Goal: Complete application form: Complete application form

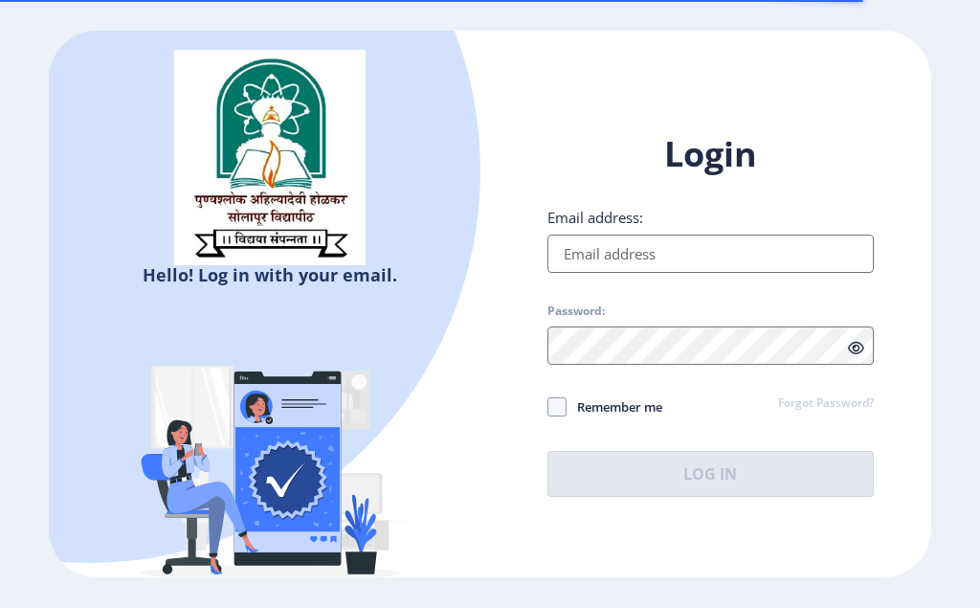
click at [592, 258] on input "Email address:" at bounding box center [711, 254] width 326 height 38
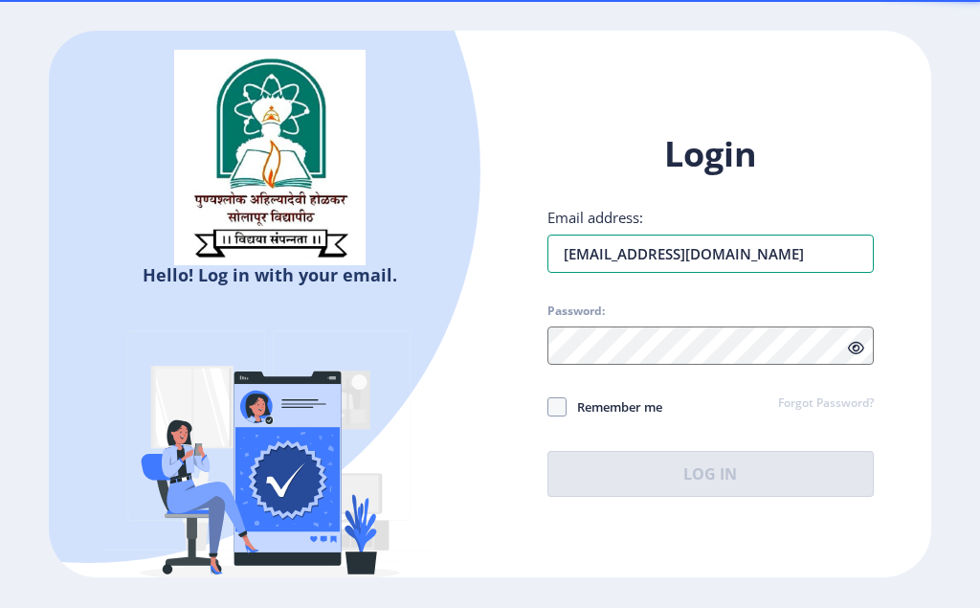
type input "[EMAIL_ADDRESS][DOMAIN_NAME]"
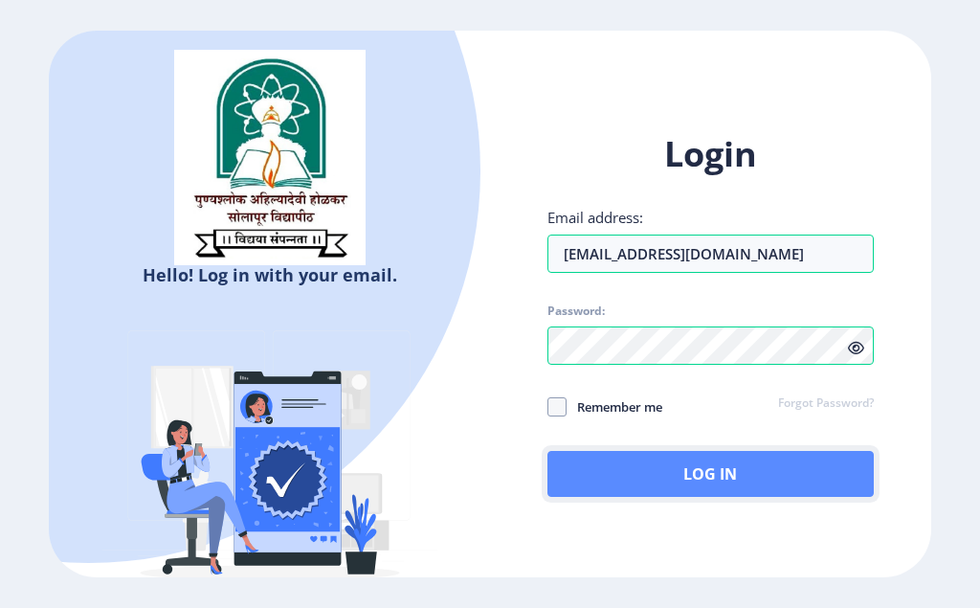
click at [708, 480] on button "Log In" at bounding box center [711, 474] width 326 height 46
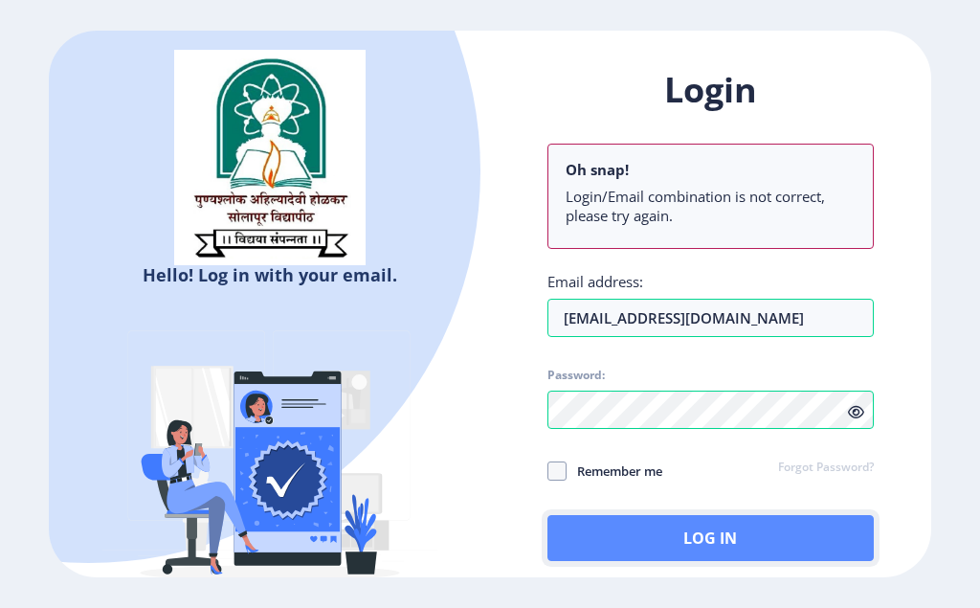
click at [713, 534] on button "Log In" at bounding box center [711, 538] width 326 height 46
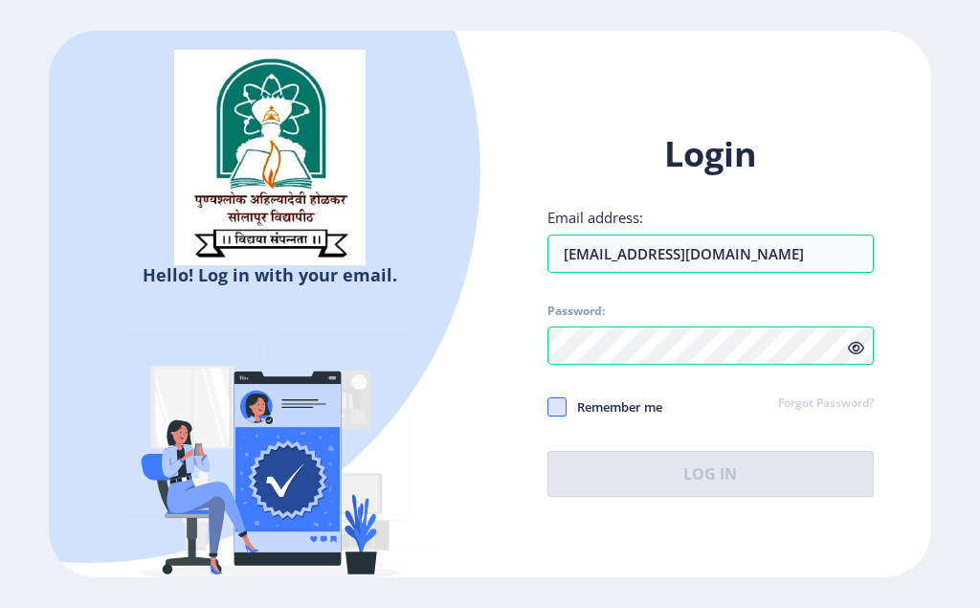
click at [563, 412] on span at bounding box center [557, 406] width 19 height 19
click at [549, 408] on input "Remember me" at bounding box center [548, 407] width 1 height 1
checkbox input "true"
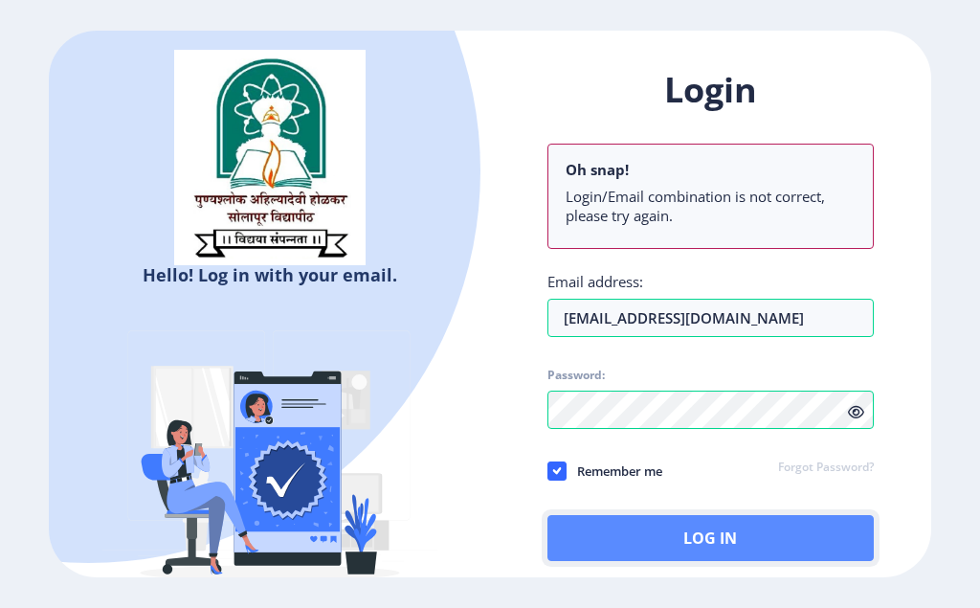
click at [701, 536] on button "Log In" at bounding box center [711, 538] width 326 height 46
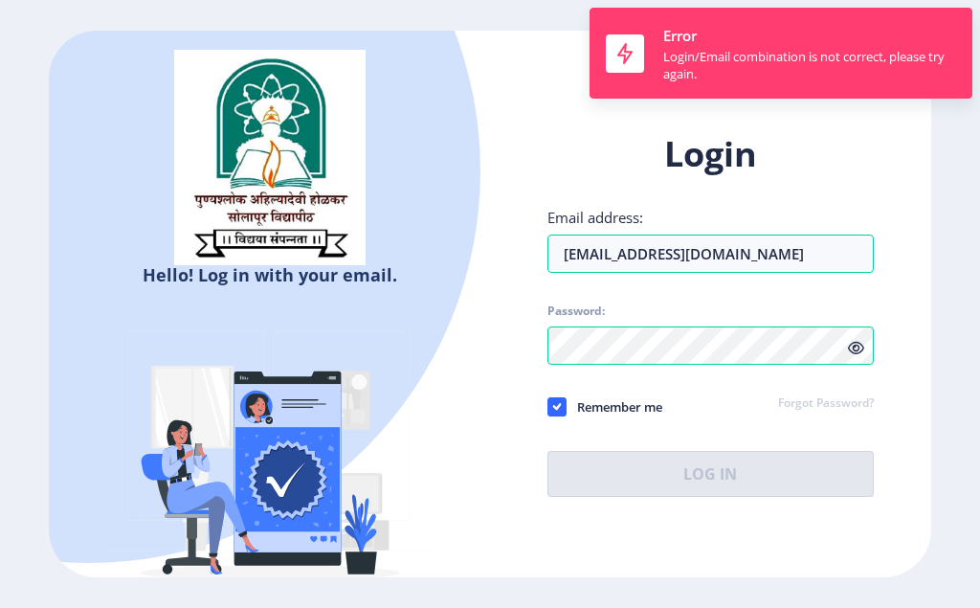
click at [805, 410] on link "Forgot Password?" at bounding box center [826, 403] width 96 height 17
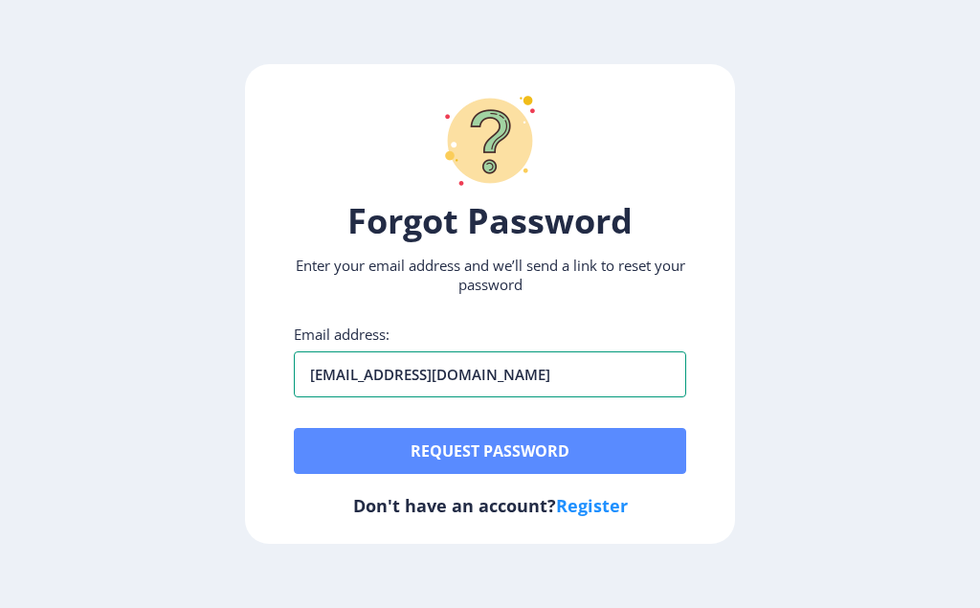
type input "[EMAIL_ADDRESS][DOMAIN_NAME]"
click at [502, 445] on button "Request password" at bounding box center [490, 451] width 393 height 46
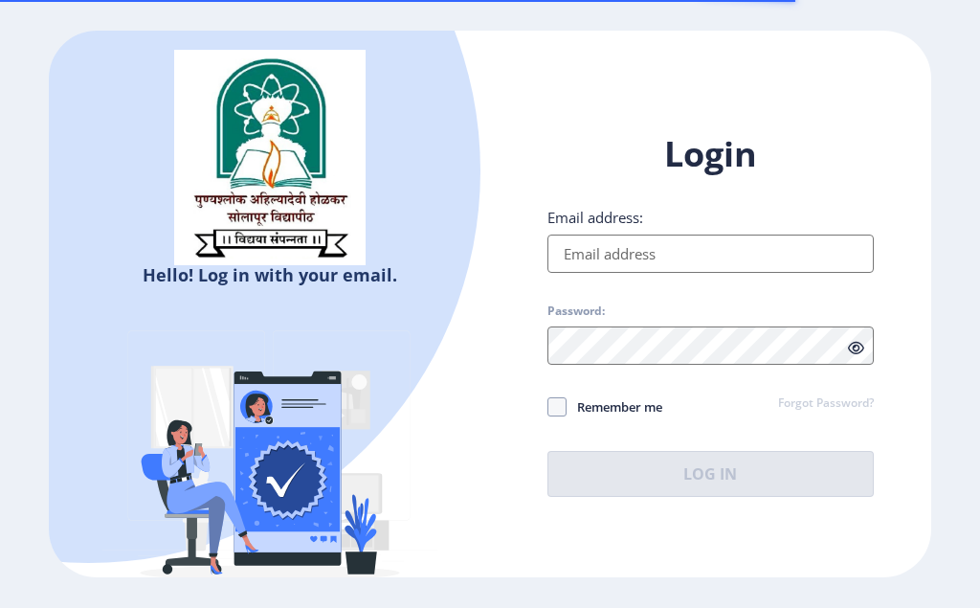
click at [618, 262] on input "Email address:" at bounding box center [711, 254] width 326 height 38
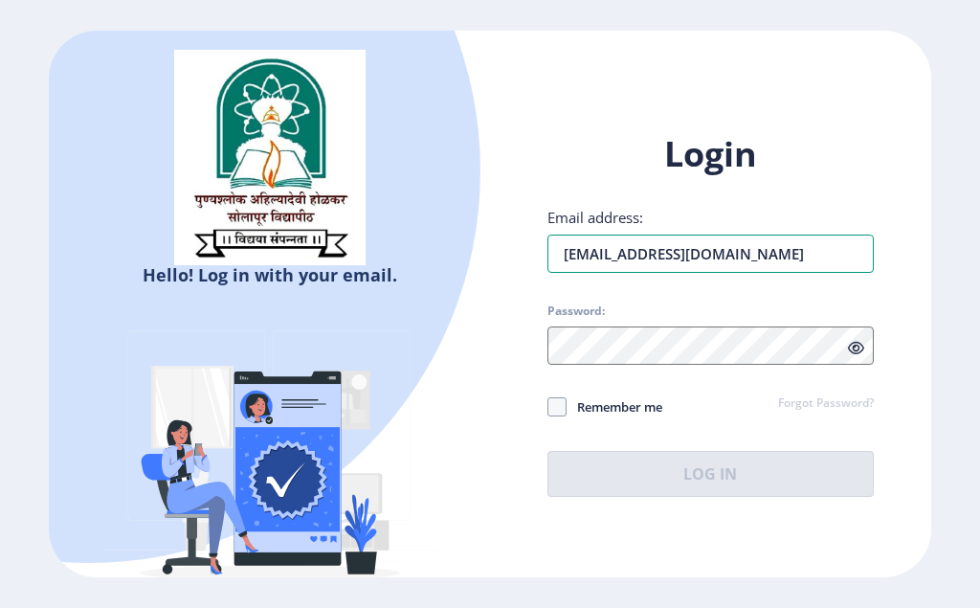
type input "[EMAIL_ADDRESS][DOMAIN_NAME]"
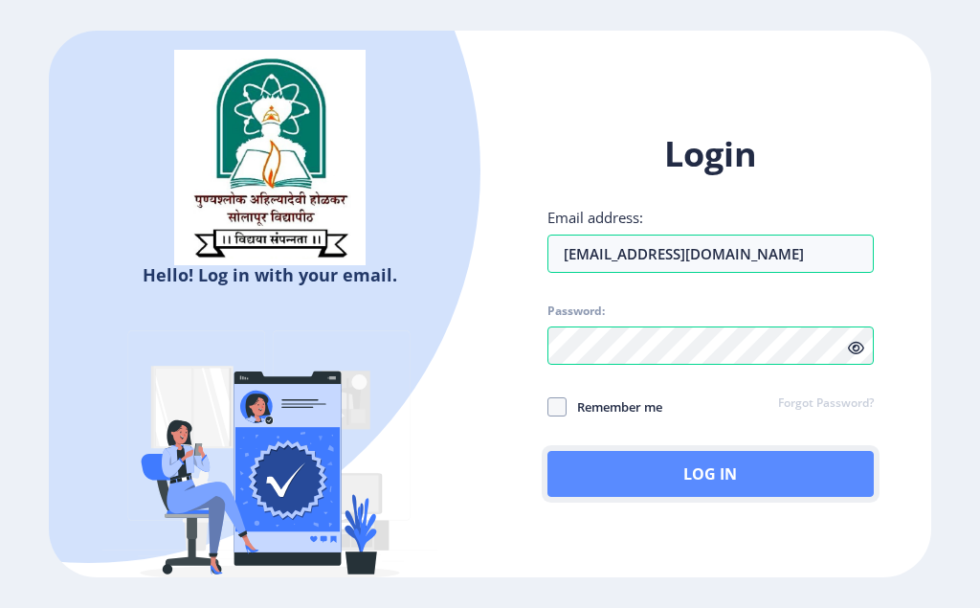
click at [692, 474] on button "Log In" at bounding box center [711, 474] width 326 height 46
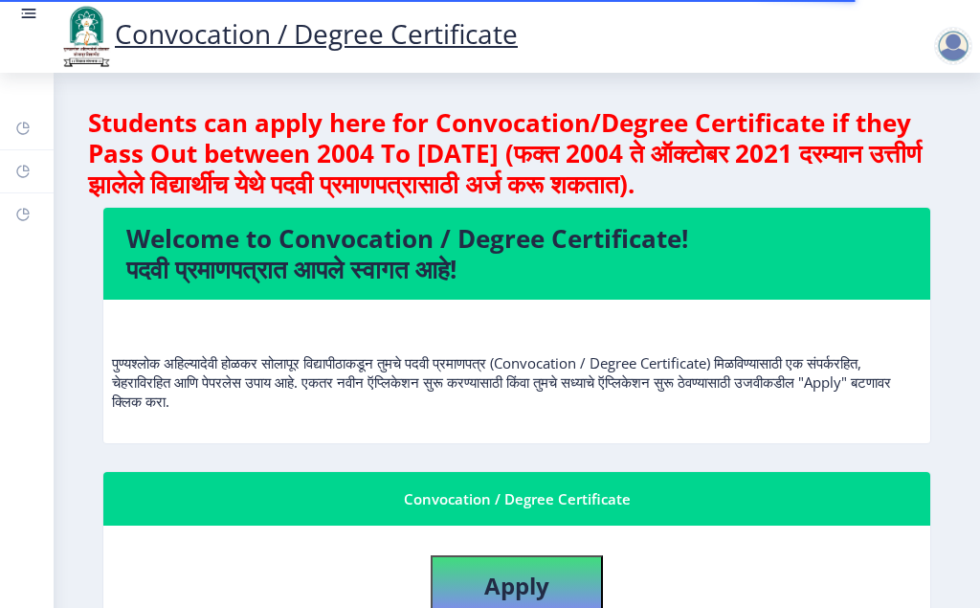
scroll to position [362, 0]
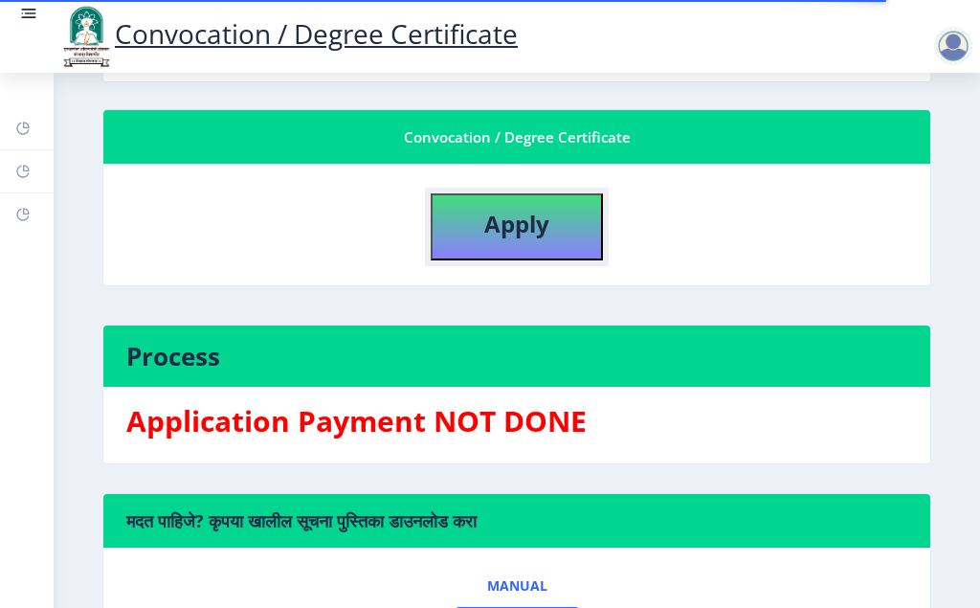
click at [518, 225] on b "Apply" at bounding box center [516, 224] width 65 height 32
select select
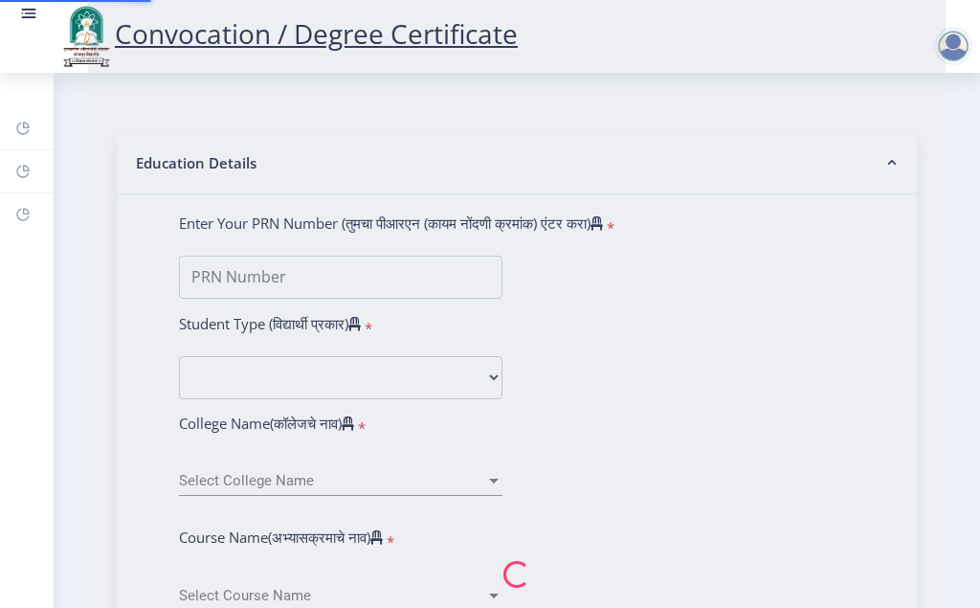
type input "KARPE SHUBHANGI VIJAYKUMAR"
type input "SUDNYAN"
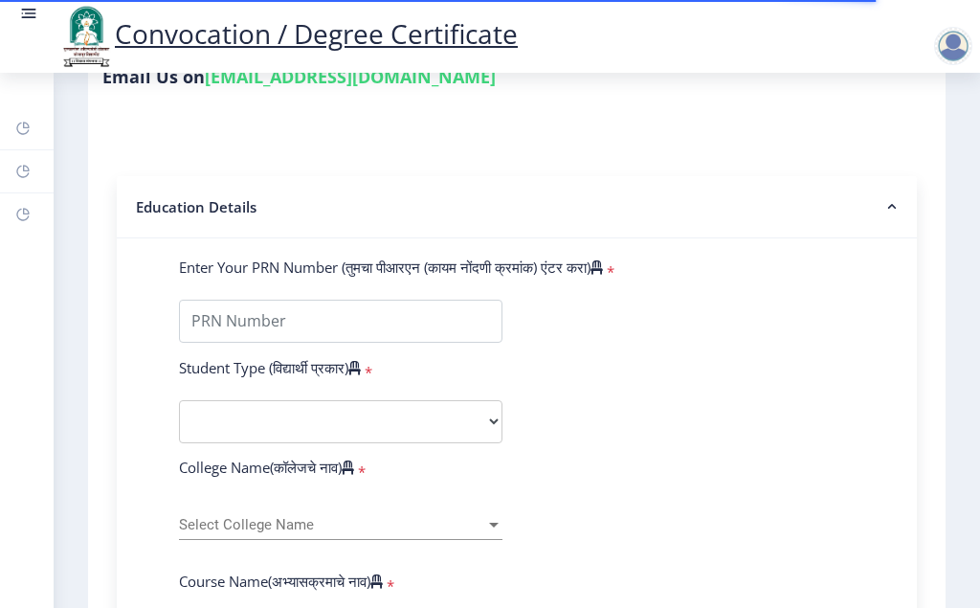
scroll to position [362, 0]
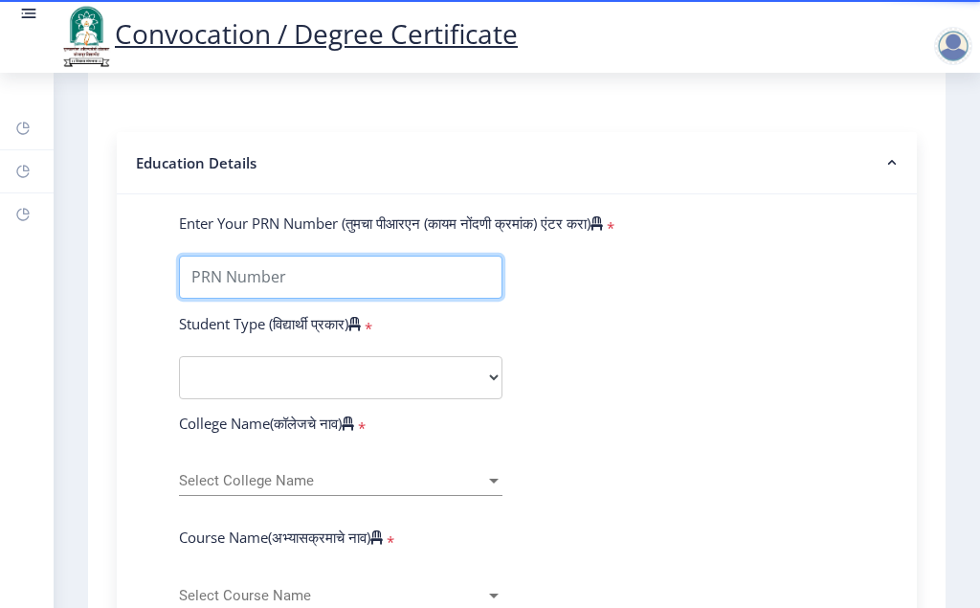
click at [247, 282] on input "Enter Your PRN Number (तुमचा पीआरएन (कायम नोंदणी क्रमांक) एंटर करा)" at bounding box center [341, 277] width 324 height 43
type input "202101100002710"
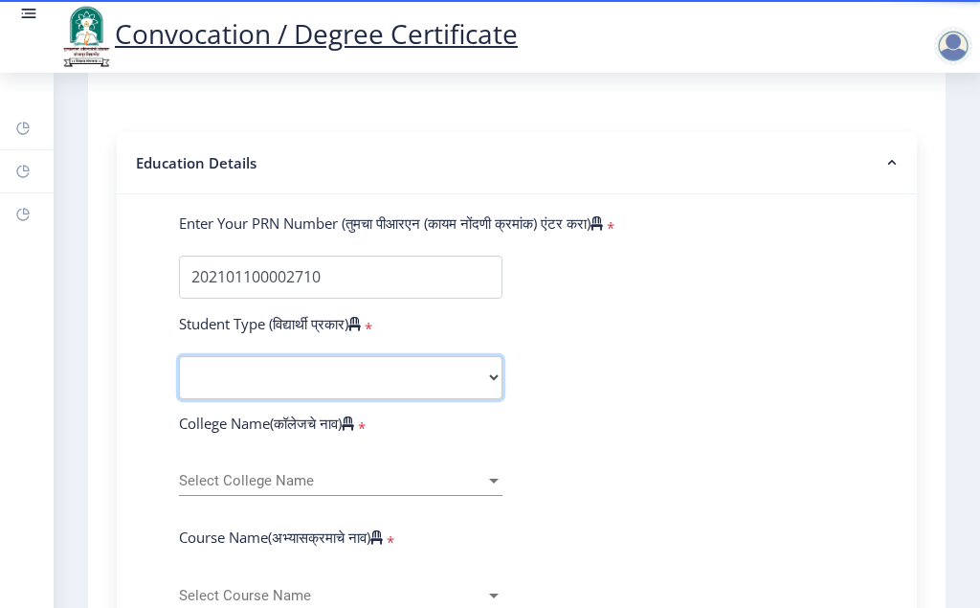
click at [179, 356] on select "Select Student Type Regular External" at bounding box center [341, 377] width 324 height 43
select select "Regular"
click option "Regular" at bounding box center [0, 0] width 0 height 0
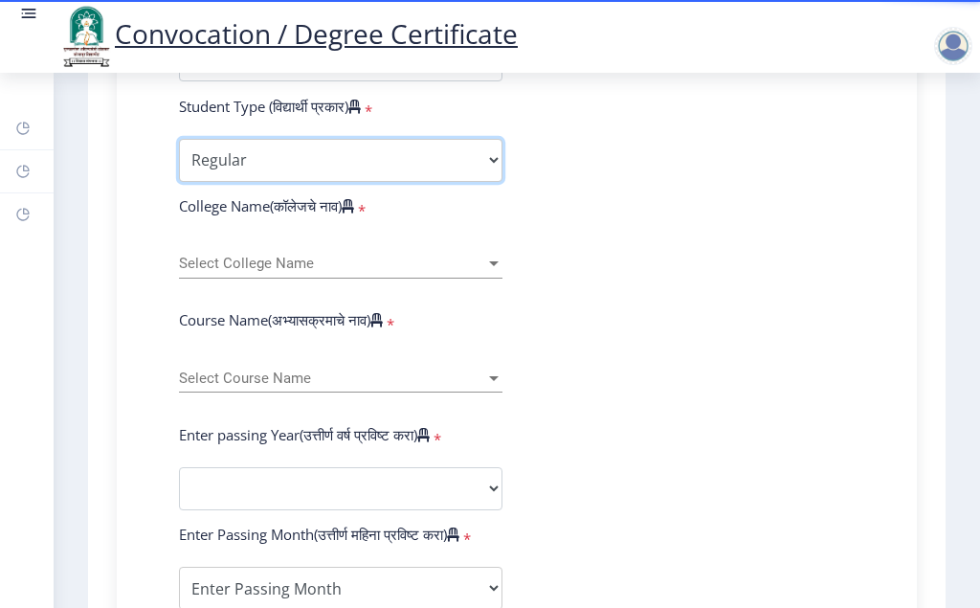
scroll to position [603, 0]
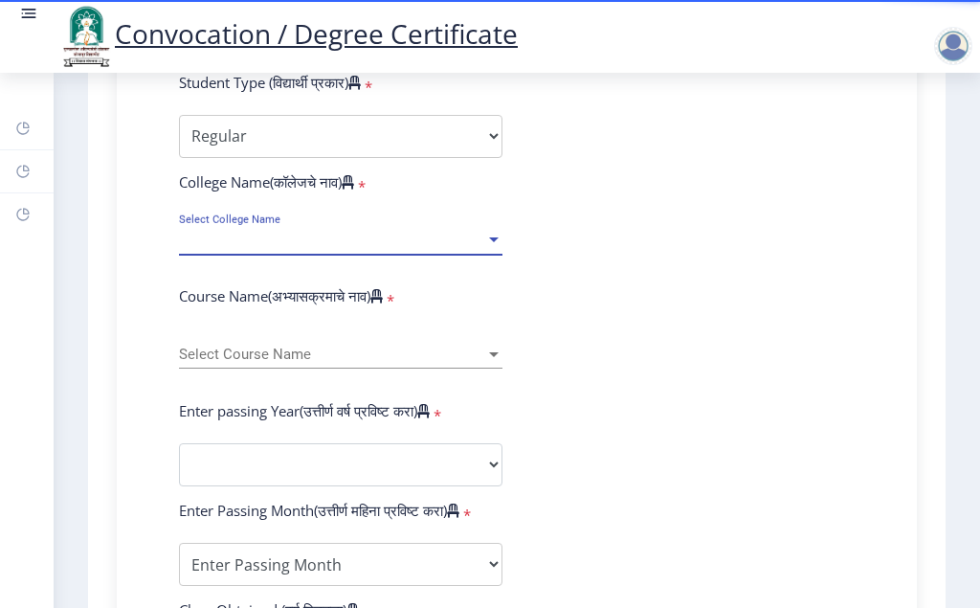
click at [489, 242] on div at bounding box center [494, 239] width 10 height 5
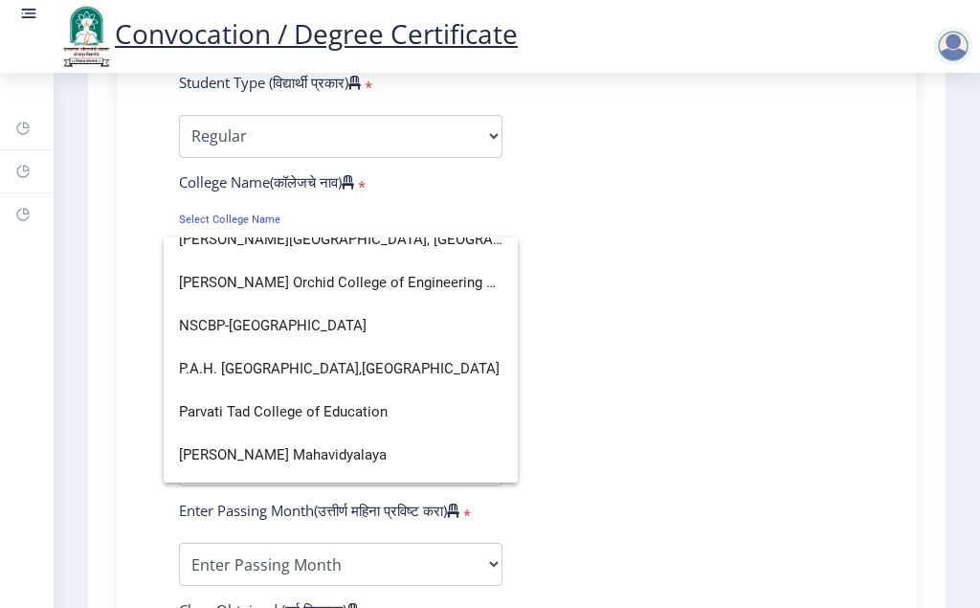
scroll to position [3217, 0]
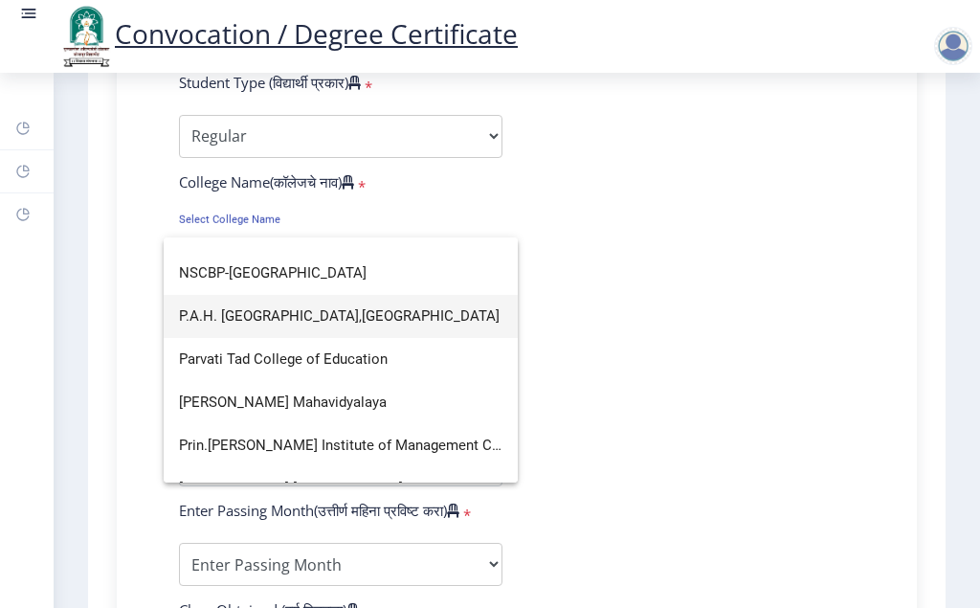
click at [345, 320] on span "P.A.H. Solapur University,Solapur" at bounding box center [341, 316] width 324 height 43
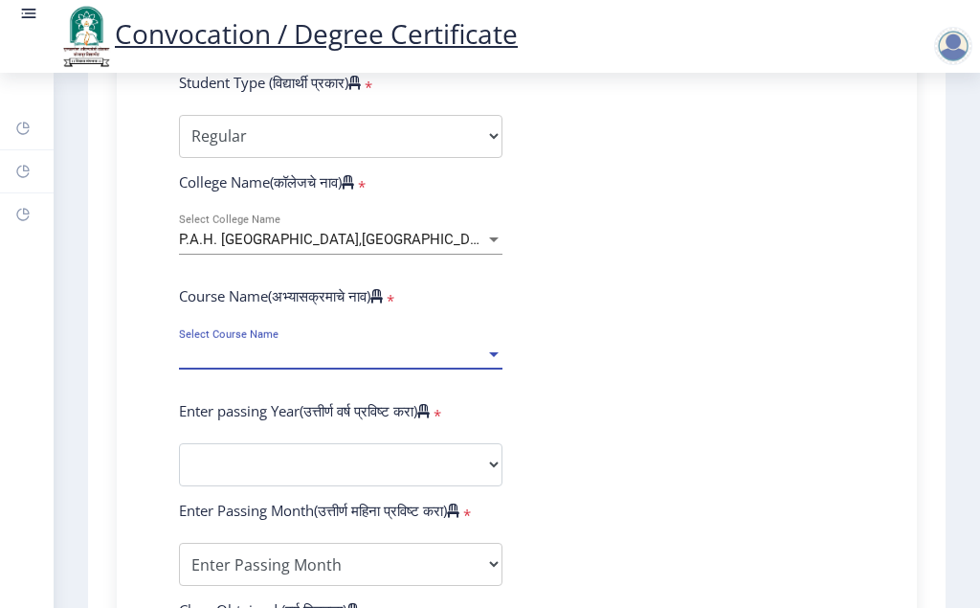
click at [491, 363] on div at bounding box center [493, 355] width 17 height 16
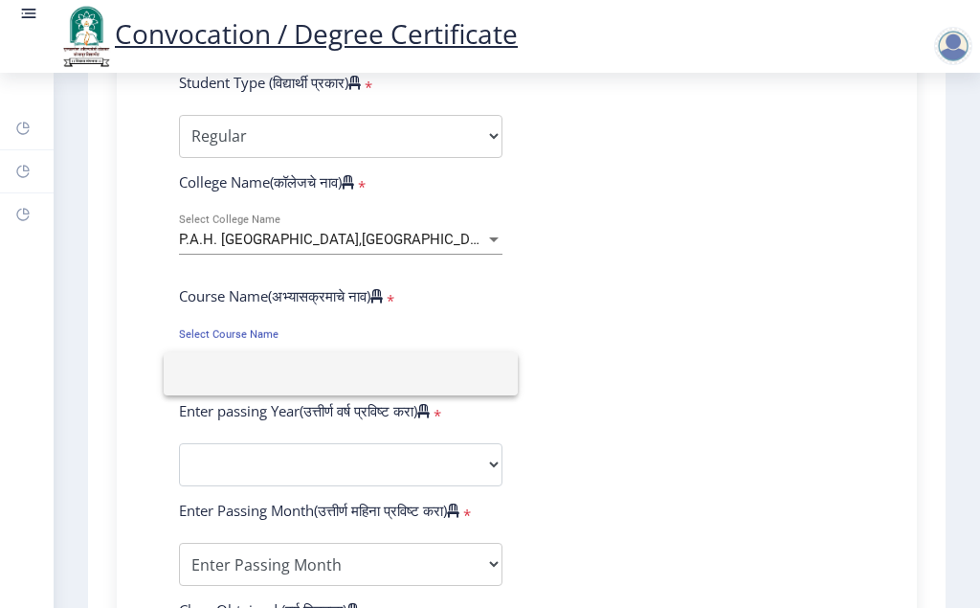
click at [491, 371] on input at bounding box center [341, 373] width 324 height 43
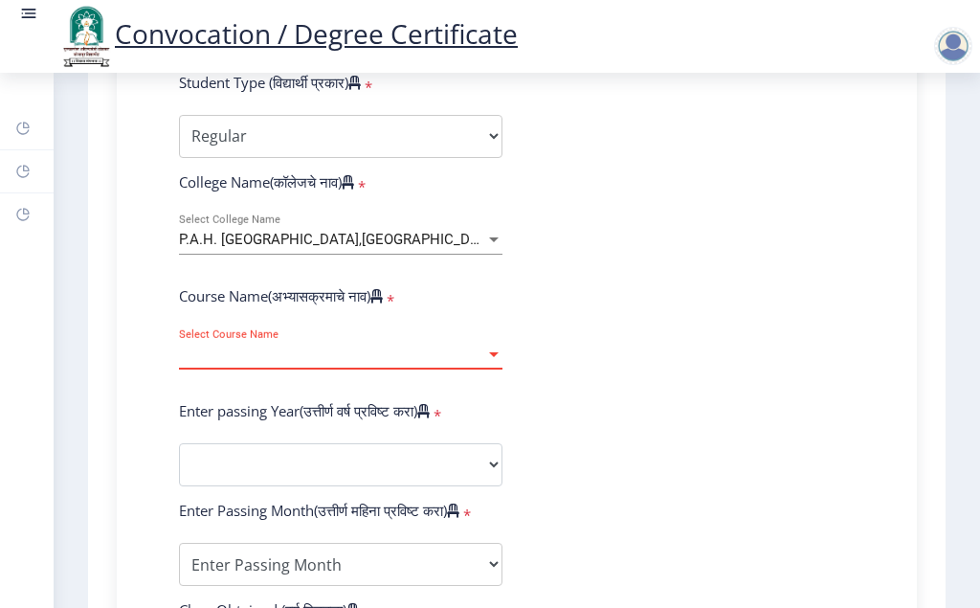
click at [461, 248] on div "P.A.H. Solapur University,Solapur" at bounding box center [332, 240] width 306 height 16
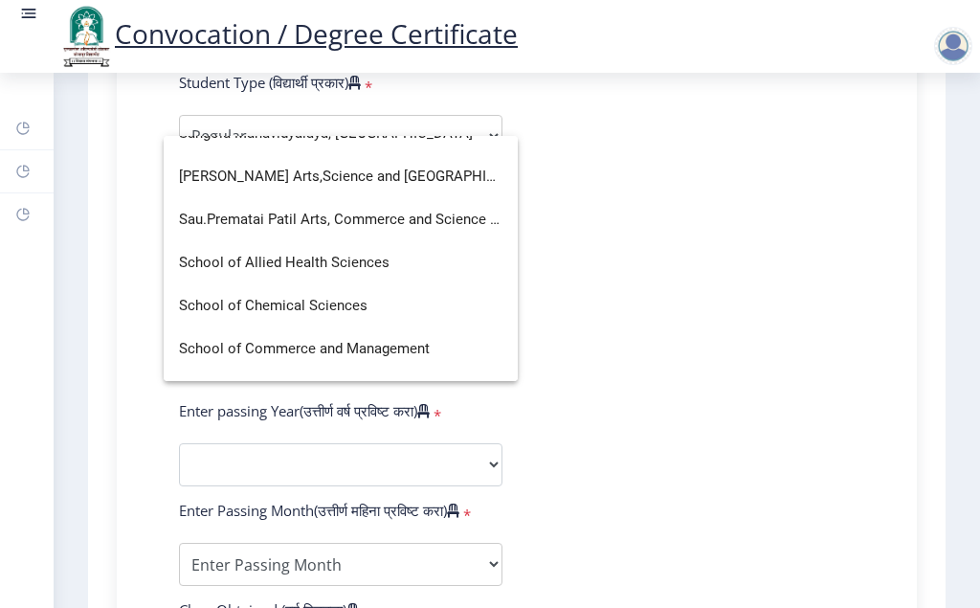
scroll to position [3906, 0]
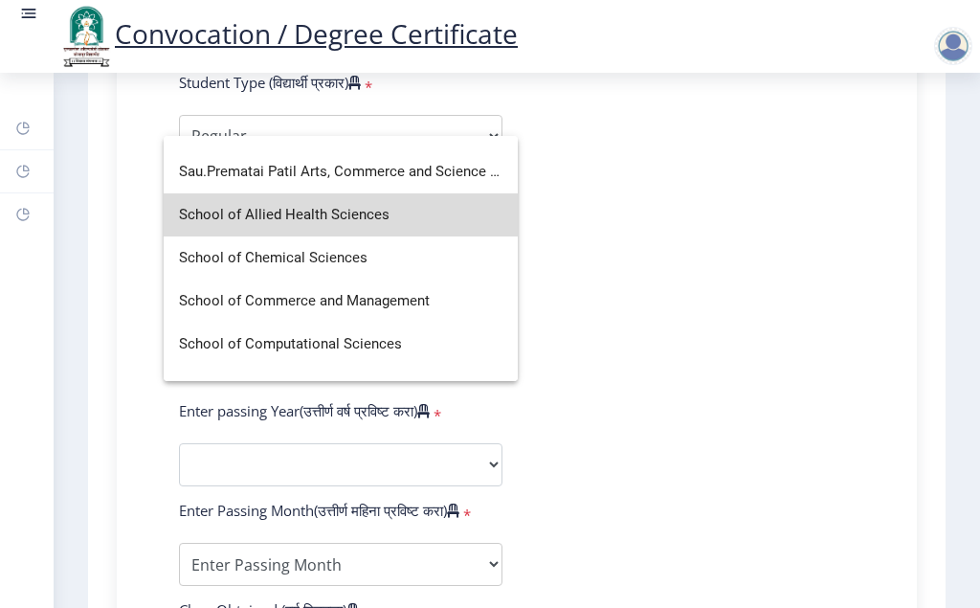
click at [388, 221] on span "School of Allied Health Sciences" at bounding box center [341, 214] width 324 height 43
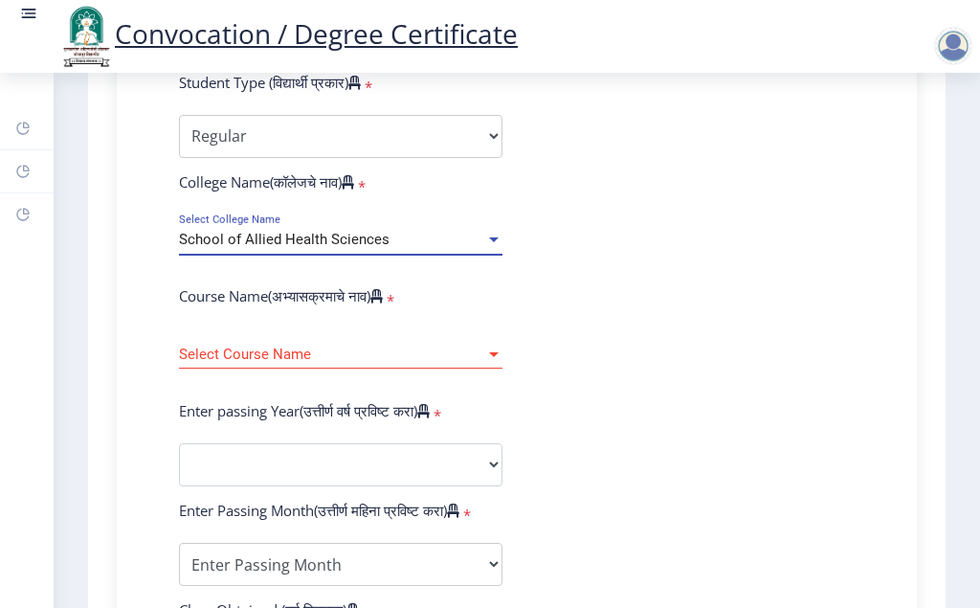
click at [493, 363] on div at bounding box center [493, 355] width 17 height 16
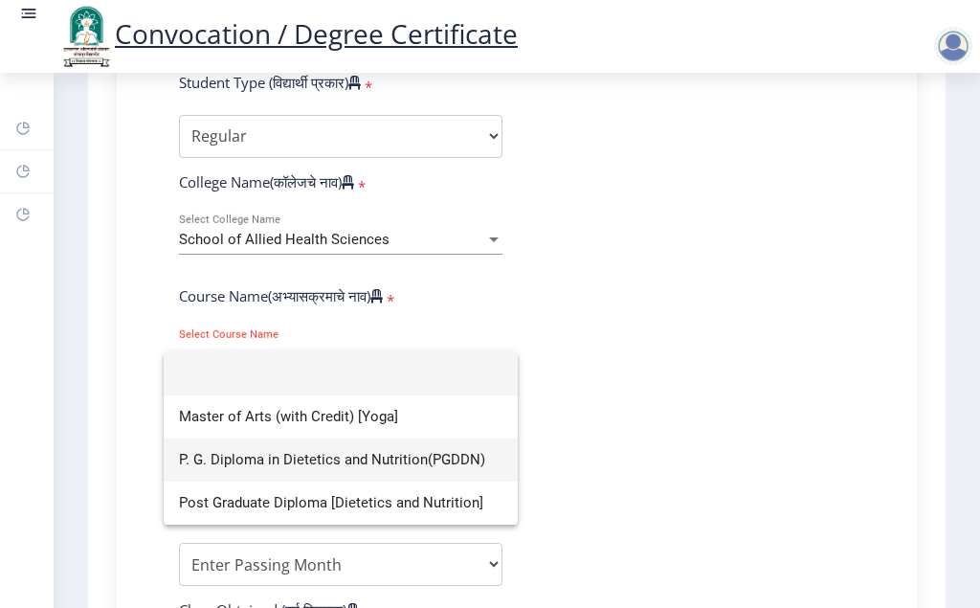
click at [423, 459] on span "P. G. Diploma in Dietetics and Nutrition(PGDDN)" at bounding box center [341, 459] width 324 height 43
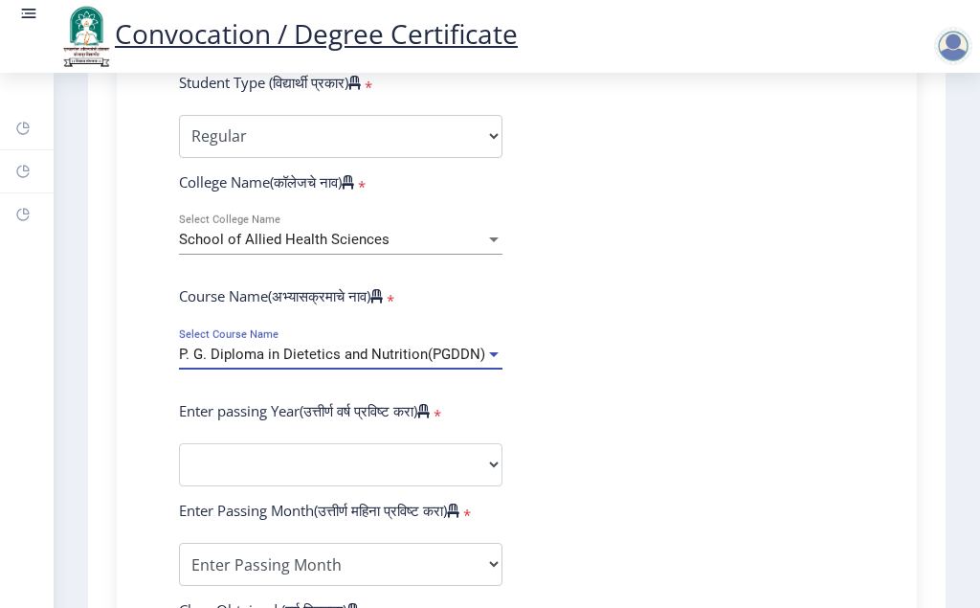
scroll to position [724, 0]
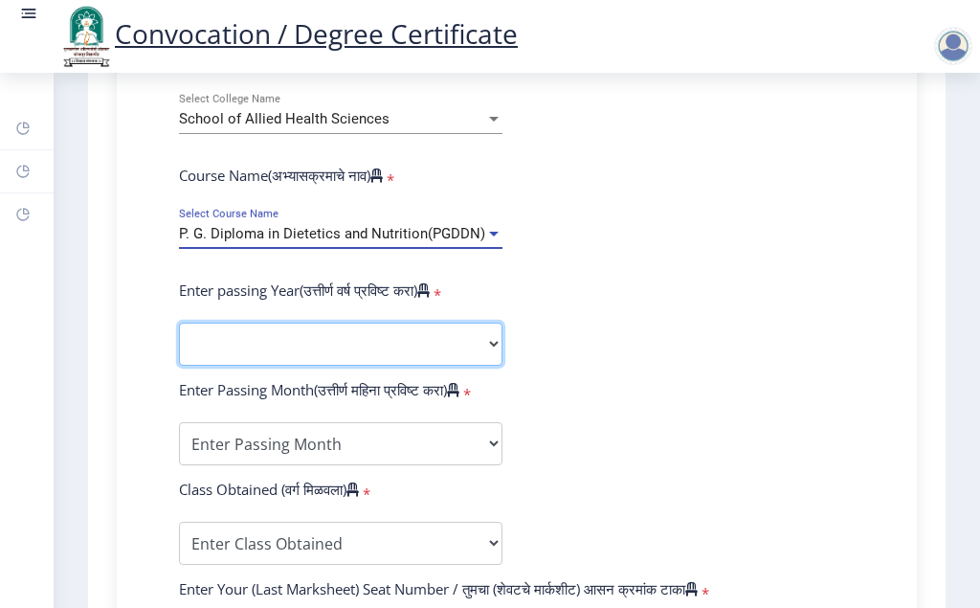
click at [179, 323] on select "2025 2024 2023 2022 2021 2020 2019 2018 2017 2016 2015 2014 2013 2012 2011 2010…" at bounding box center [341, 344] width 324 height 43
select select "2021"
click option "2021" at bounding box center [0, 0] width 0 height 0
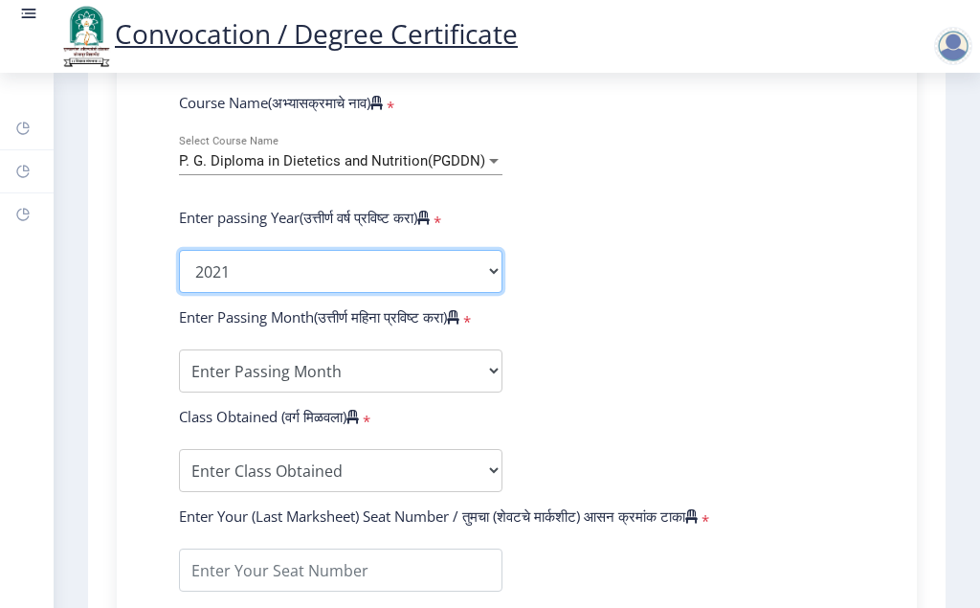
scroll to position [844, 0]
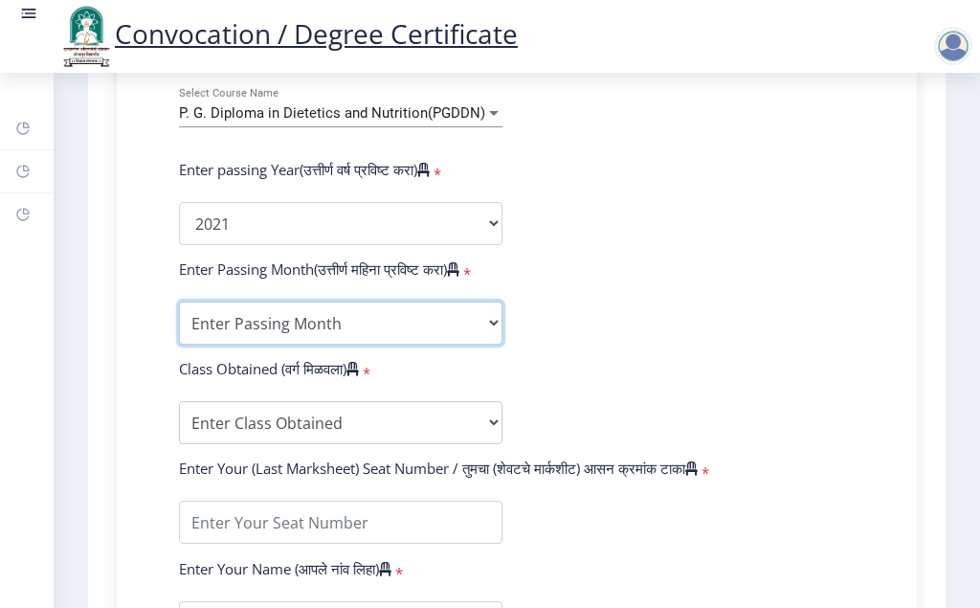
click at [179, 302] on select "Enter Passing Month March April May October November December" at bounding box center [341, 323] width 324 height 43
select select "October"
click option "October" at bounding box center [0, 0] width 0 height 0
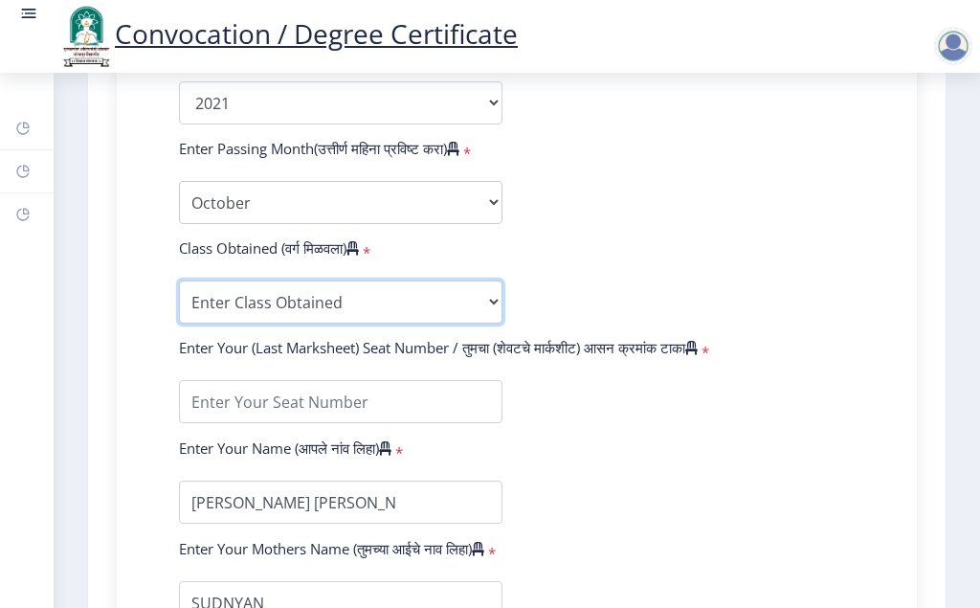
click at [179, 281] on select "Enter Class Obtained FIRST CLASS WITH DISTINCTION FIRST CLASS HIGHER SECOND CLA…" at bounding box center [341, 302] width 324 height 43
select select "Grade A"
click option "Grade A" at bounding box center [0, 0] width 0 height 0
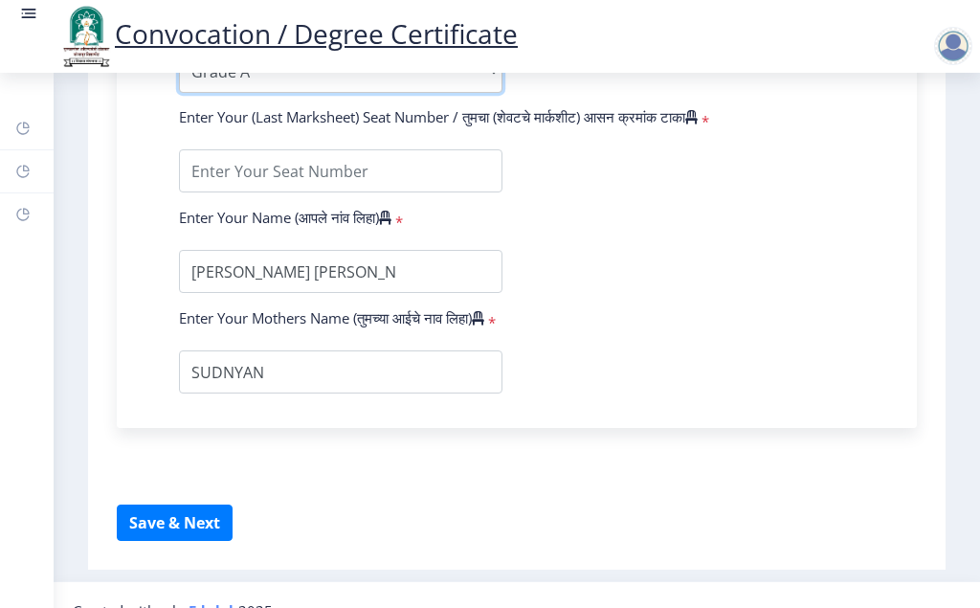
scroll to position [1145, 0]
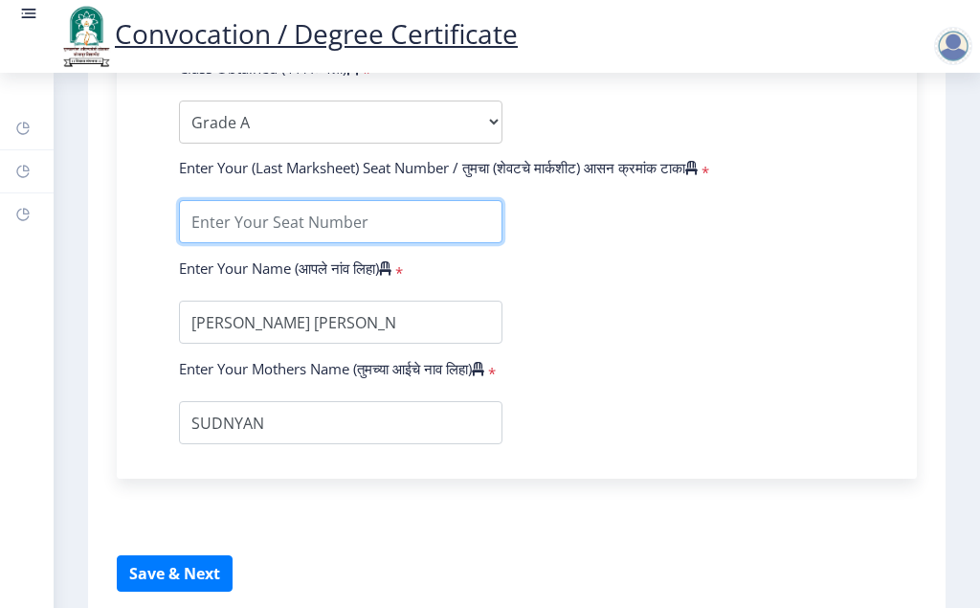
click at [367, 243] on input "textarea" at bounding box center [341, 221] width 324 height 43
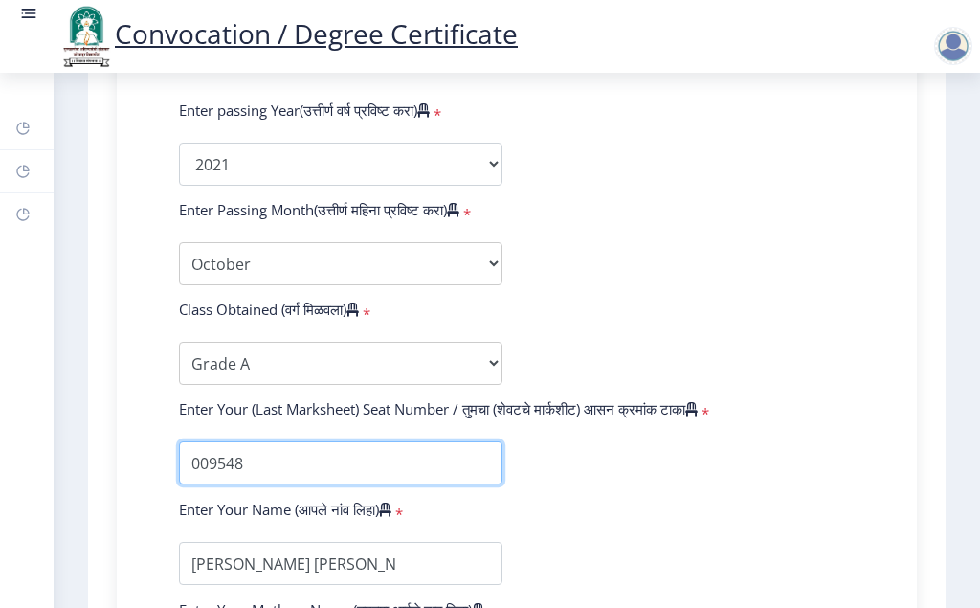
scroll to position [1266, 0]
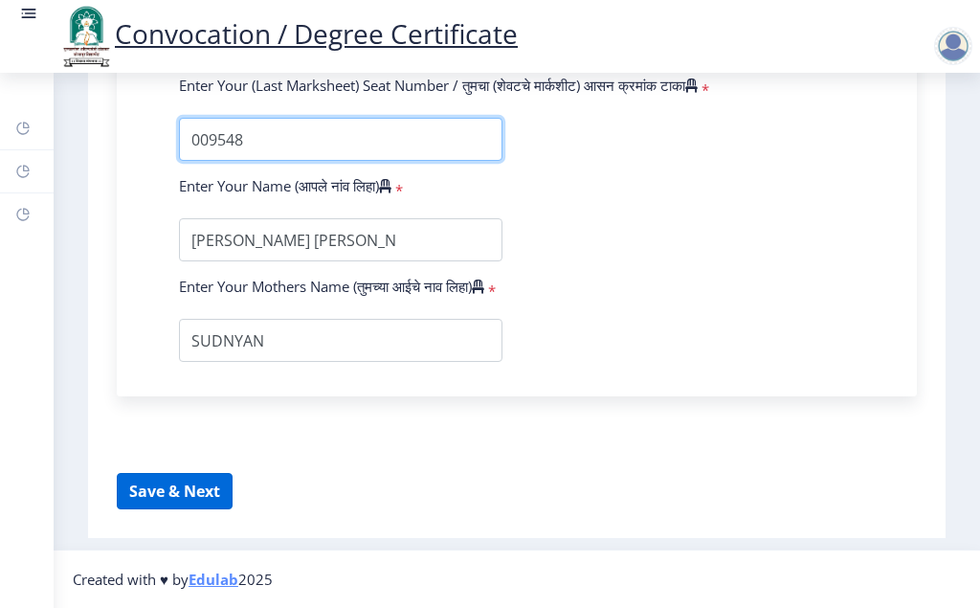
type input "009548"
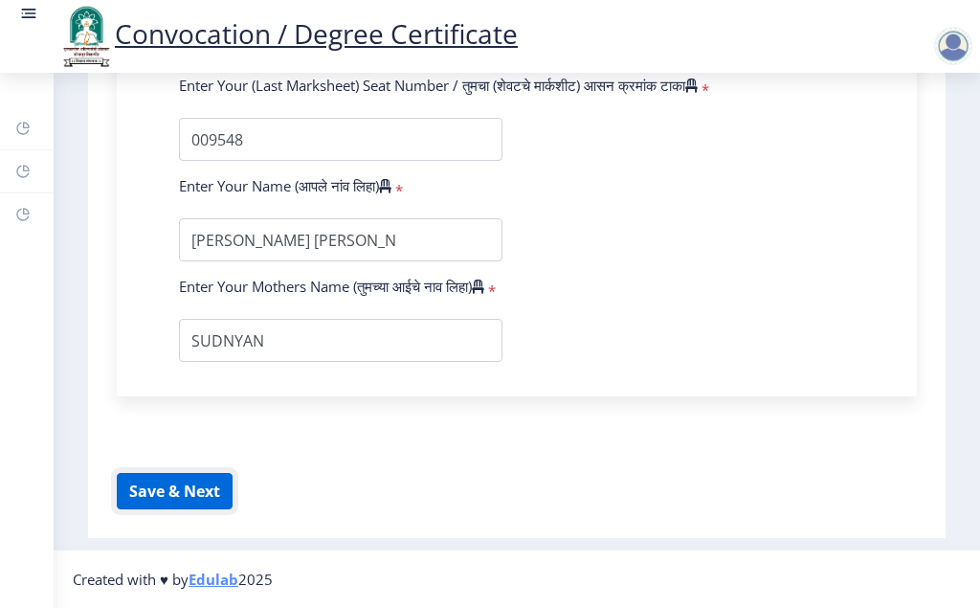
click at [204, 495] on button "Save & Next" at bounding box center [175, 491] width 116 height 36
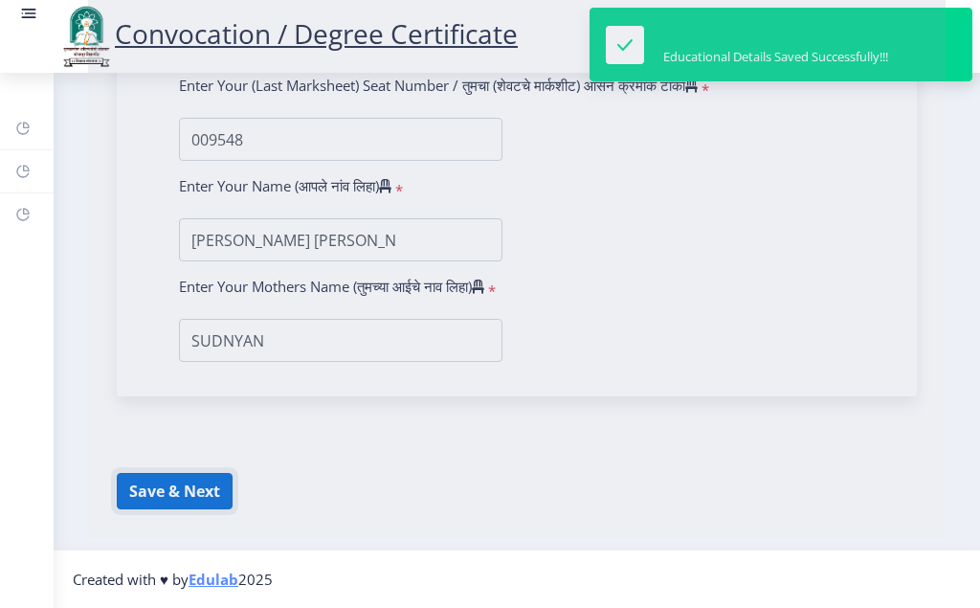
select select "Regular"
select select "2021"
select select "October"
select select "Grade A"
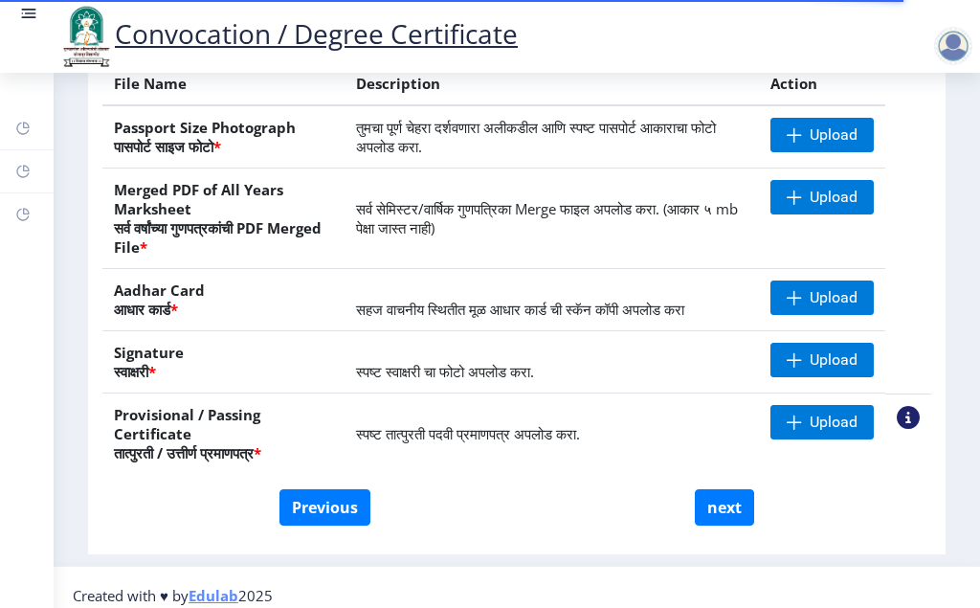
scroll to position [443, 0]
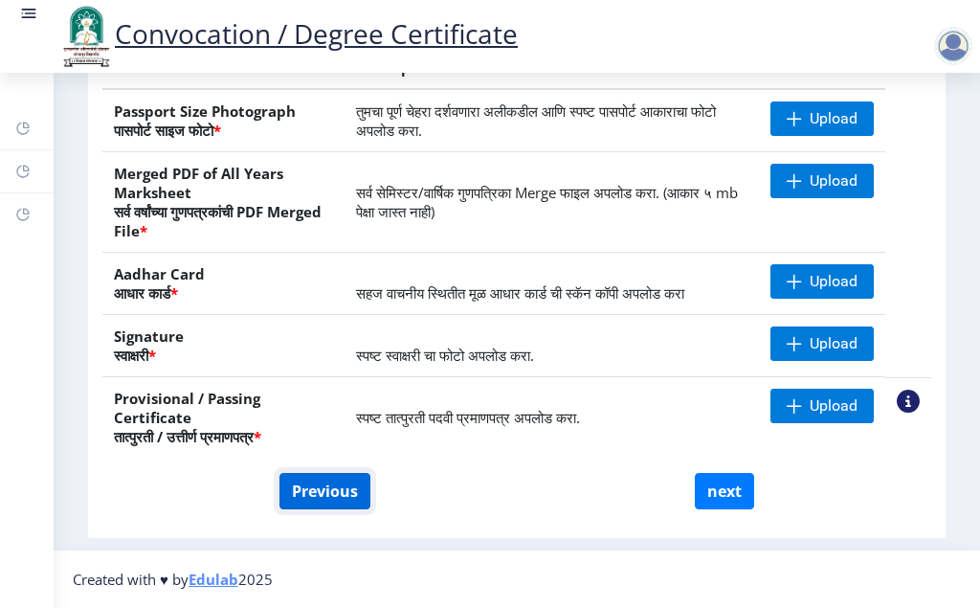
click at [328, 491] on button "Previous" at bounding box center [325, 491] width 91 height 36
select select "Regular"
select select "2021"
select select "October"
select select "Grade A"
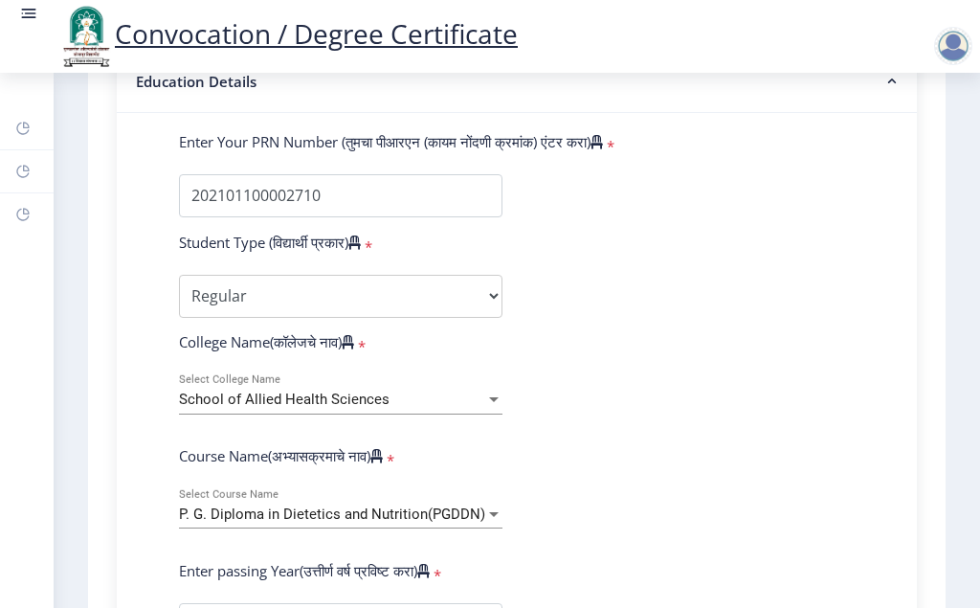
scroll to position [805, 0]
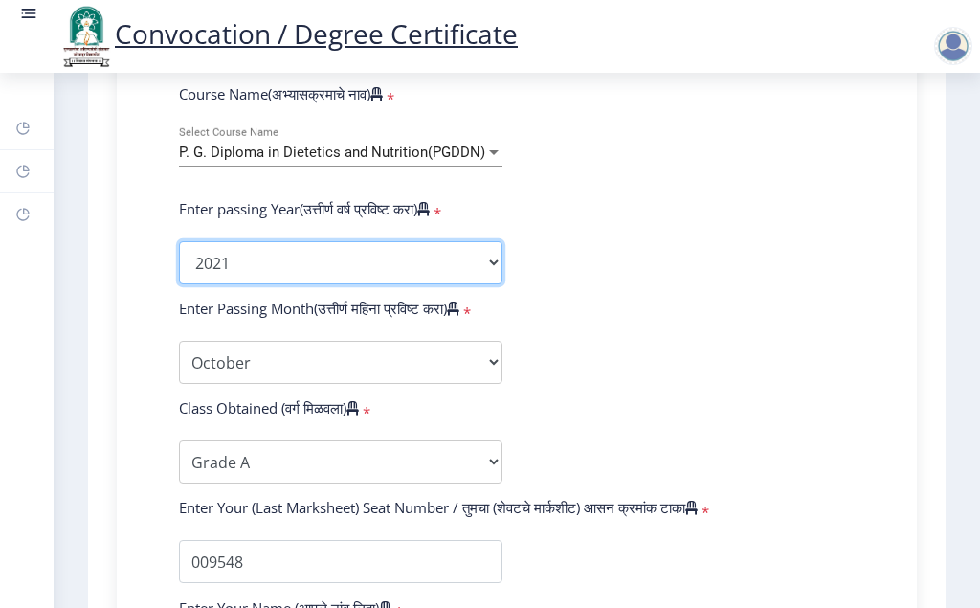
click at [179, 241] on select "2025 2024 2023 2022 2021 2020 2019 2018 2017 2016 2015 2014 2013 2012 2011 2010…" at bounding box center [341, 262] width 324 height 43
select select "2022"
click option "2022" at bounding box center [0, 0] width 0 height 0
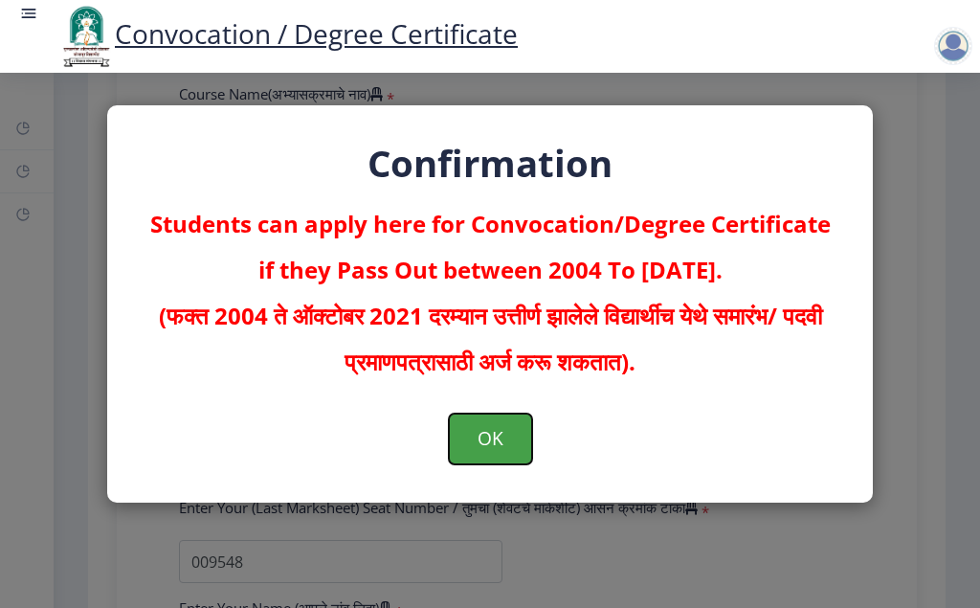
click at [485, 445] on button "OK" at bounding box center [490, 439] width 83 height 50
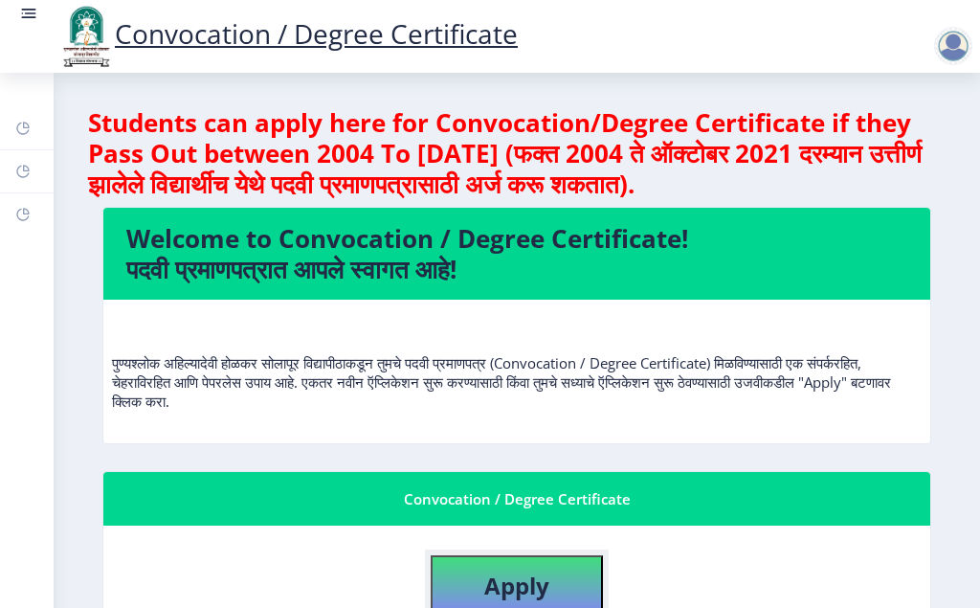
click at [534, 587] on b "Apply" at bounding box center [516, 586] width 65 height 32
select select
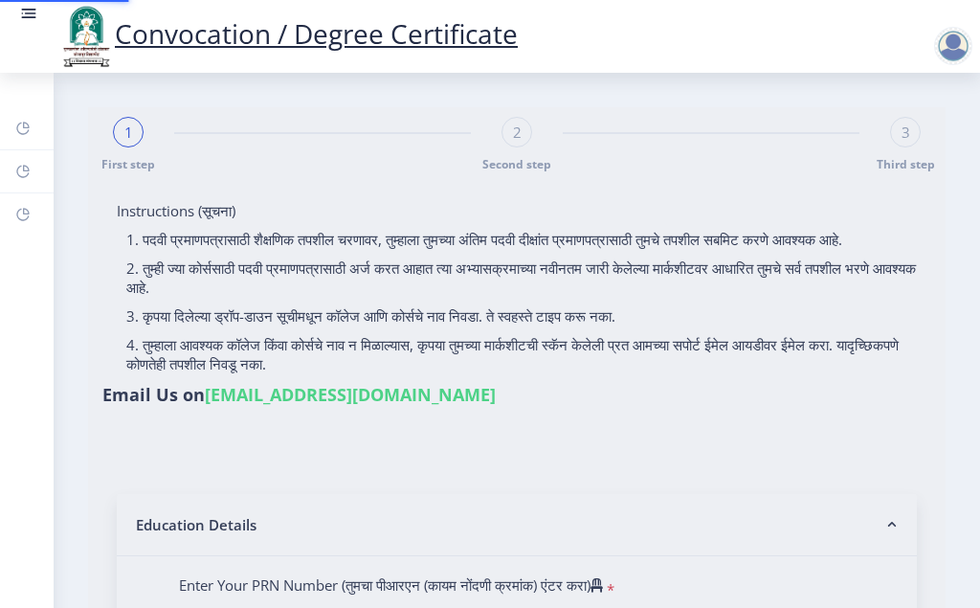
type input "202101100002710"
select select "Regular"
select select "2021"
select select "October"
select select "Grade A"
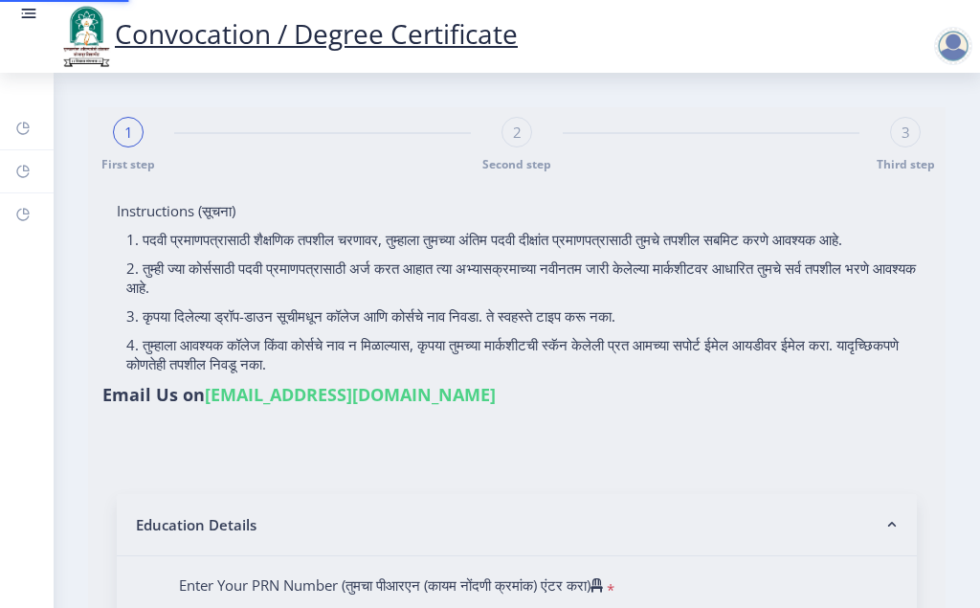
type input "009548"
